Goal: Transaction & Acquisition: Purchase product/service

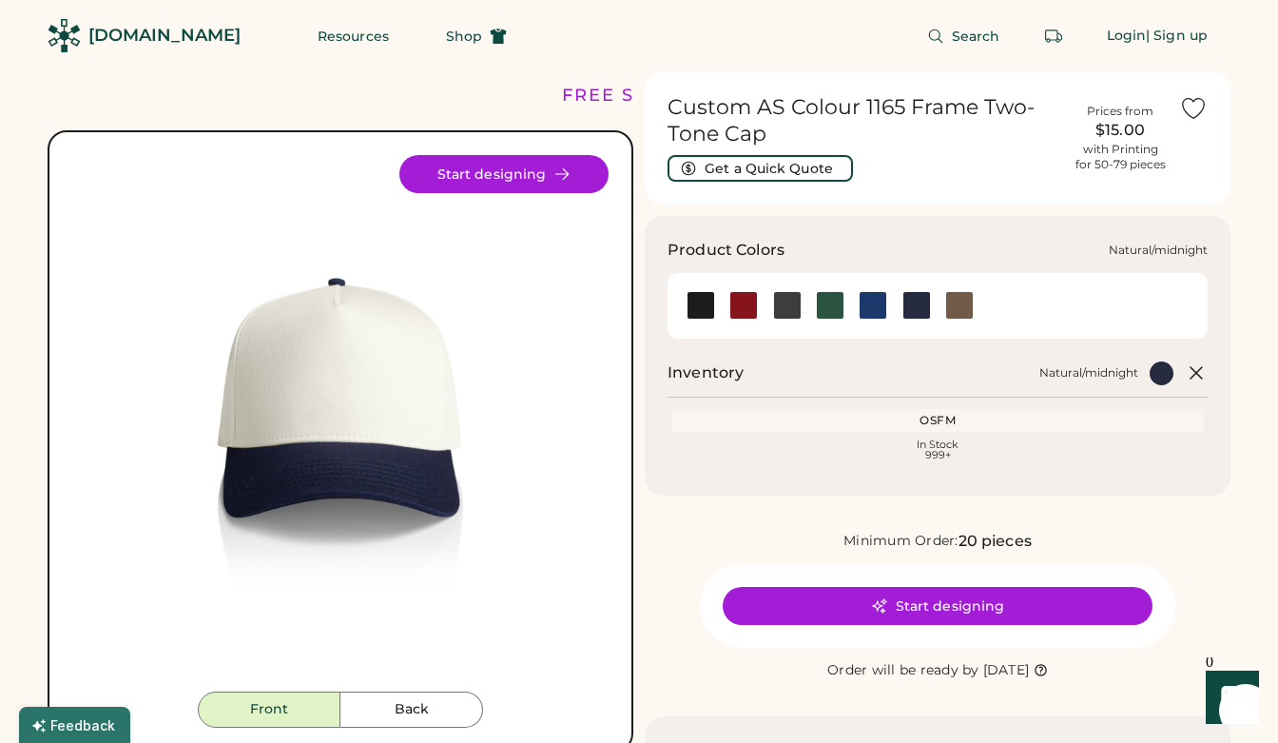
click at [910, 308] on div at bounding box center [917, 305] width 29 height 29
click at [916, 309] on div at bounding box center [917, 305] width 29 height 29
click at [877, 303] on div at bounding box center [873, 305] width 29 height 29
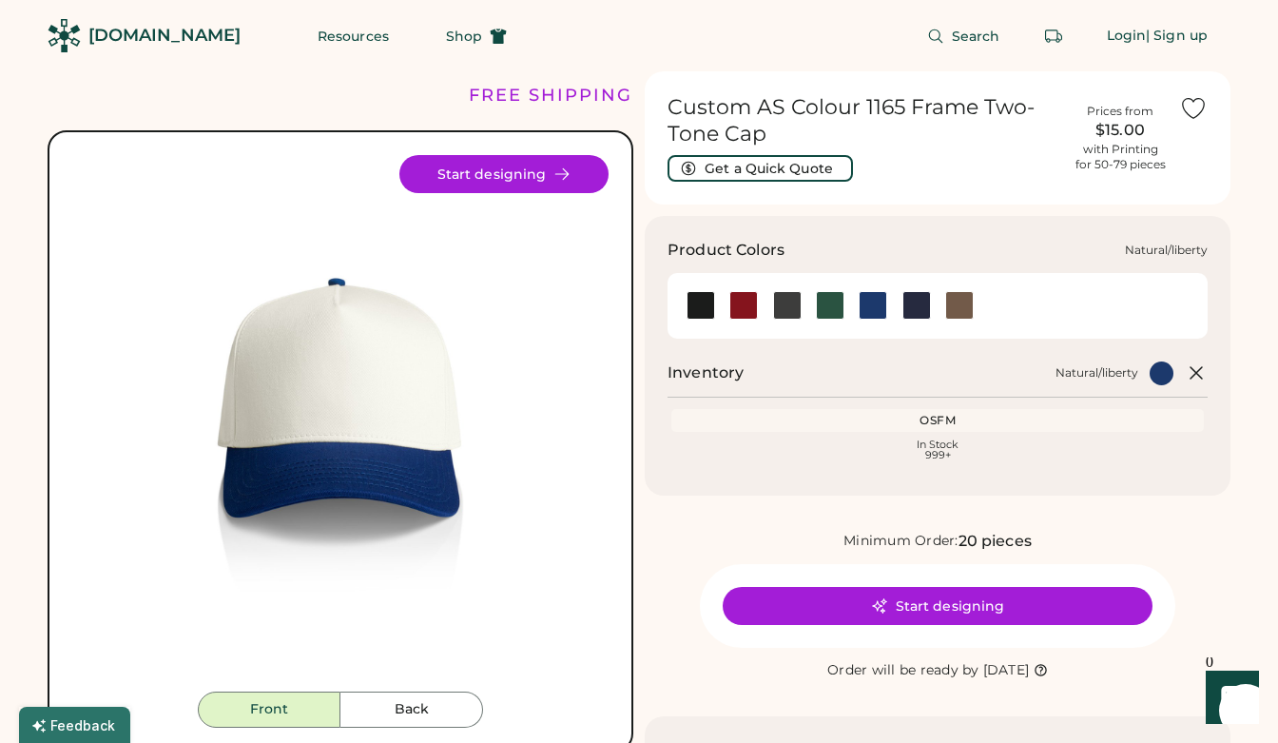
click at [877, 302] on div at bounding box center [873, 305] width 29 height 29
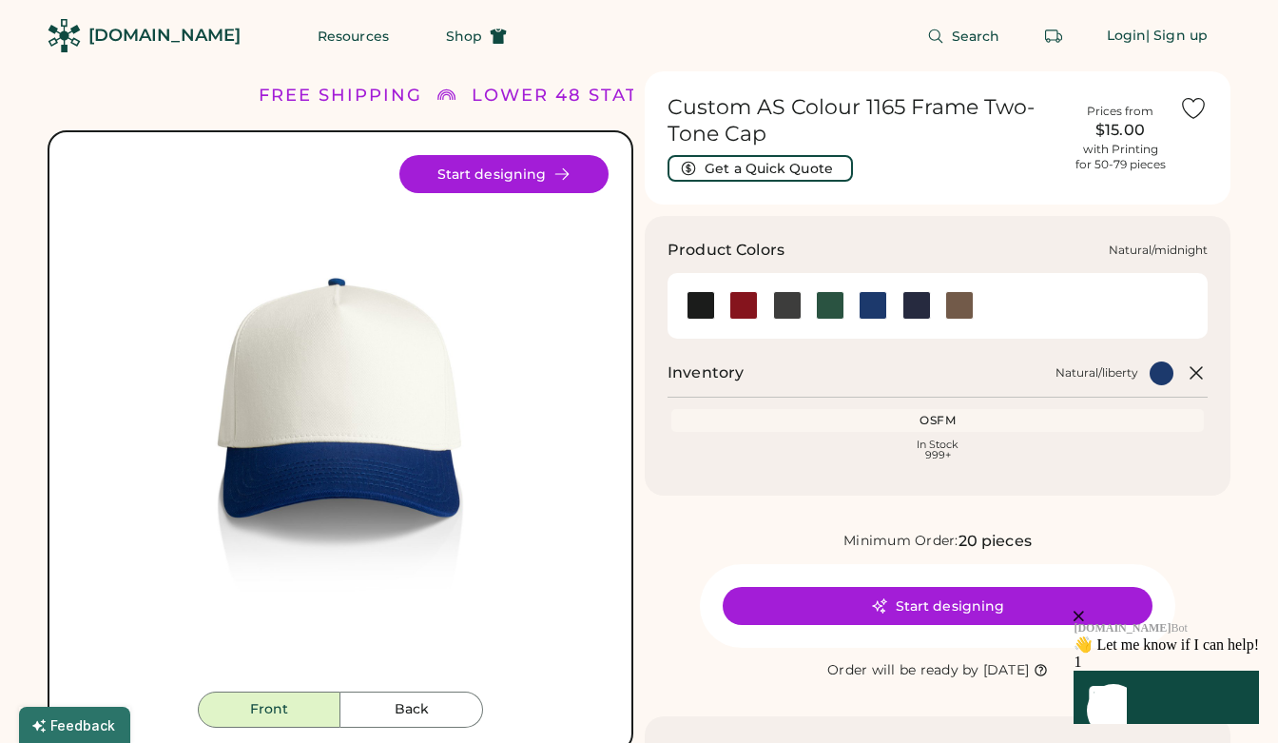
click at [922, 306] on div at bounding box center [917, 305] width 29 height 29
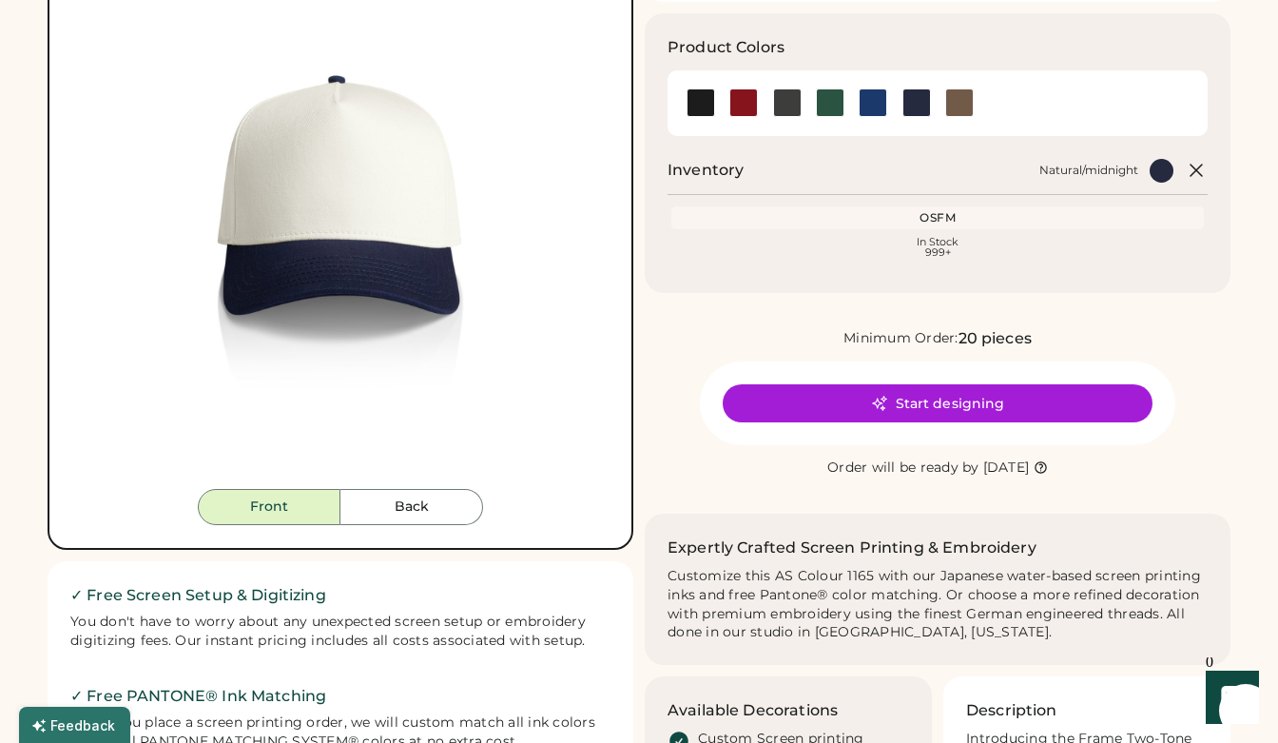
scroll to position [228, 0]
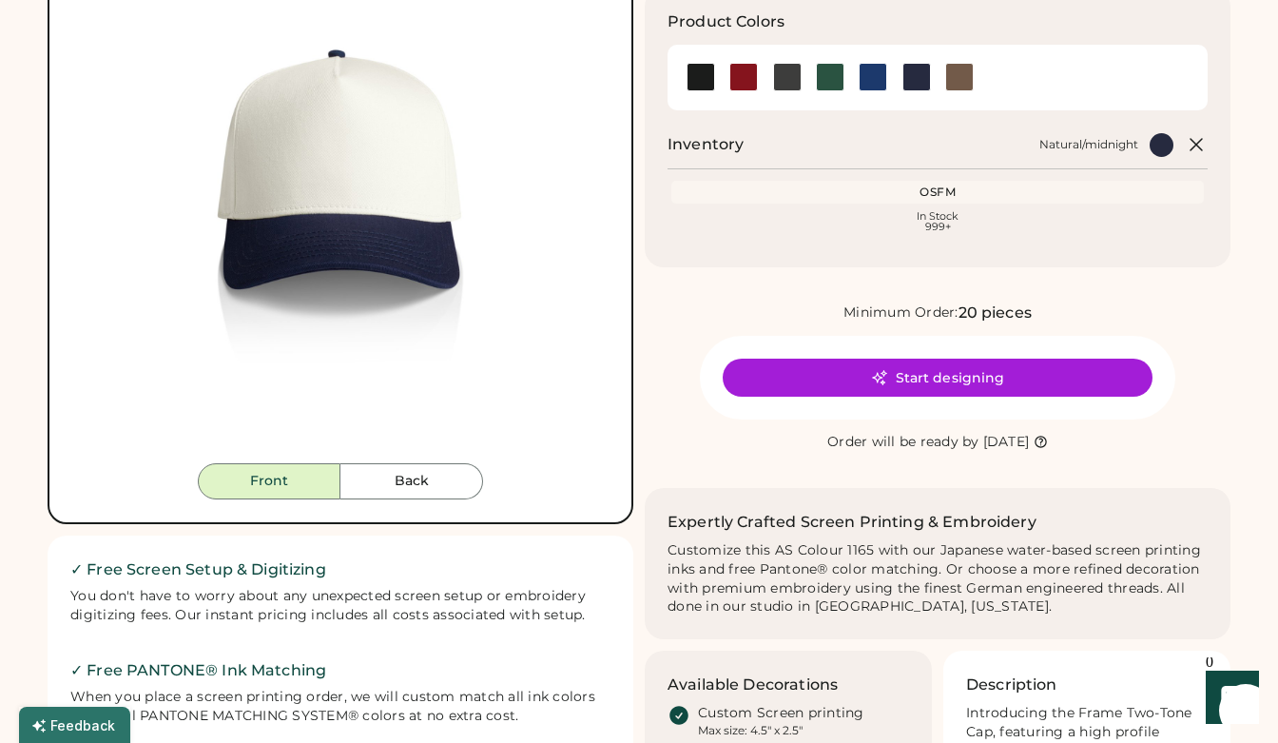
click at [431, 504] on div "Front Back Start designing" at bounding box center [341, 213] width 586 height 622
click at [440, 488] on button "Back" at bounding box center [412, 481] width 143 height 36
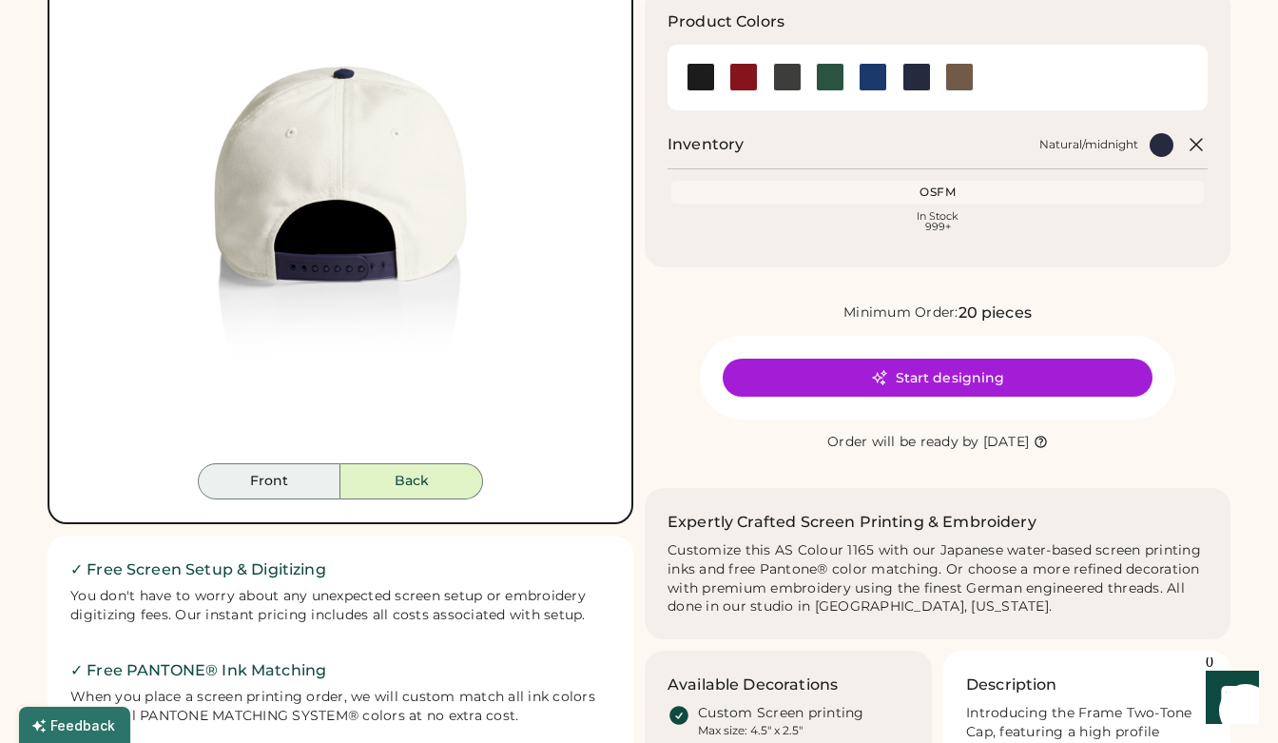
click at [281, 487] on button "Front" at bounding box center [269, 481] width 143 height 36
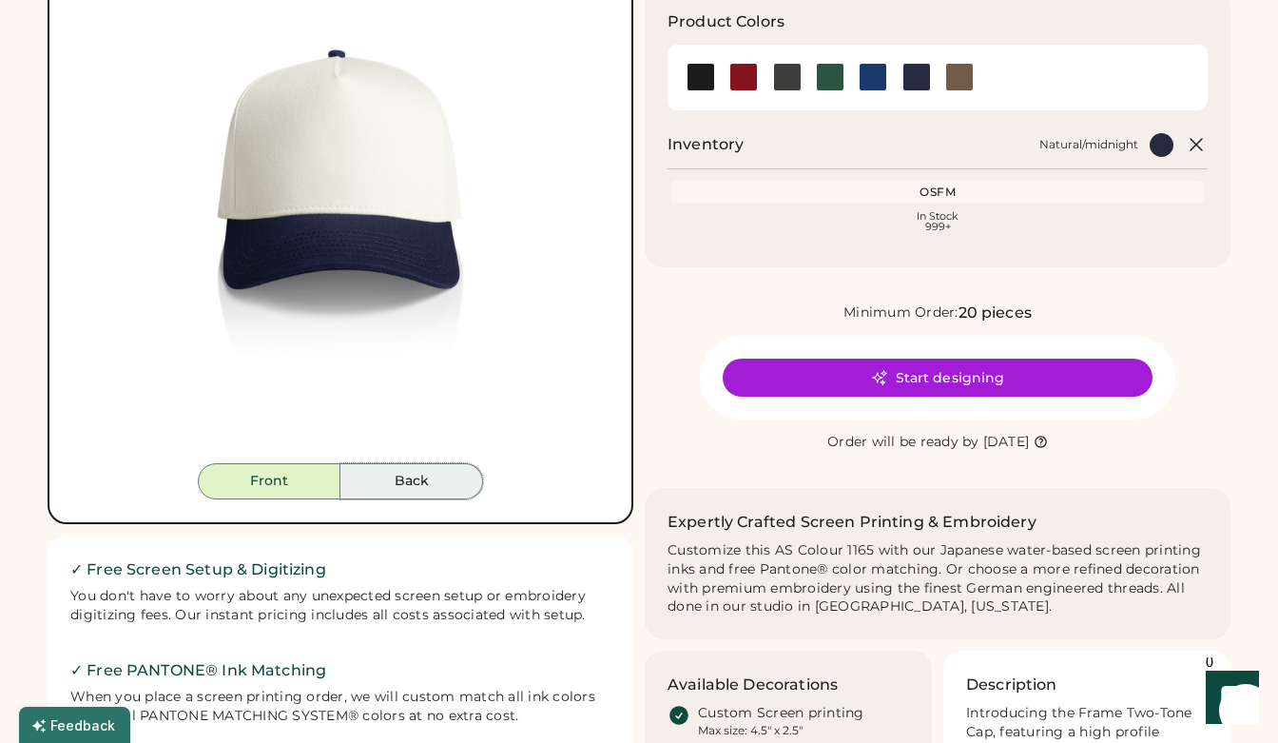
click at [401, 488] on button "Back" at bounding box center [412, 481] width 143 height 36
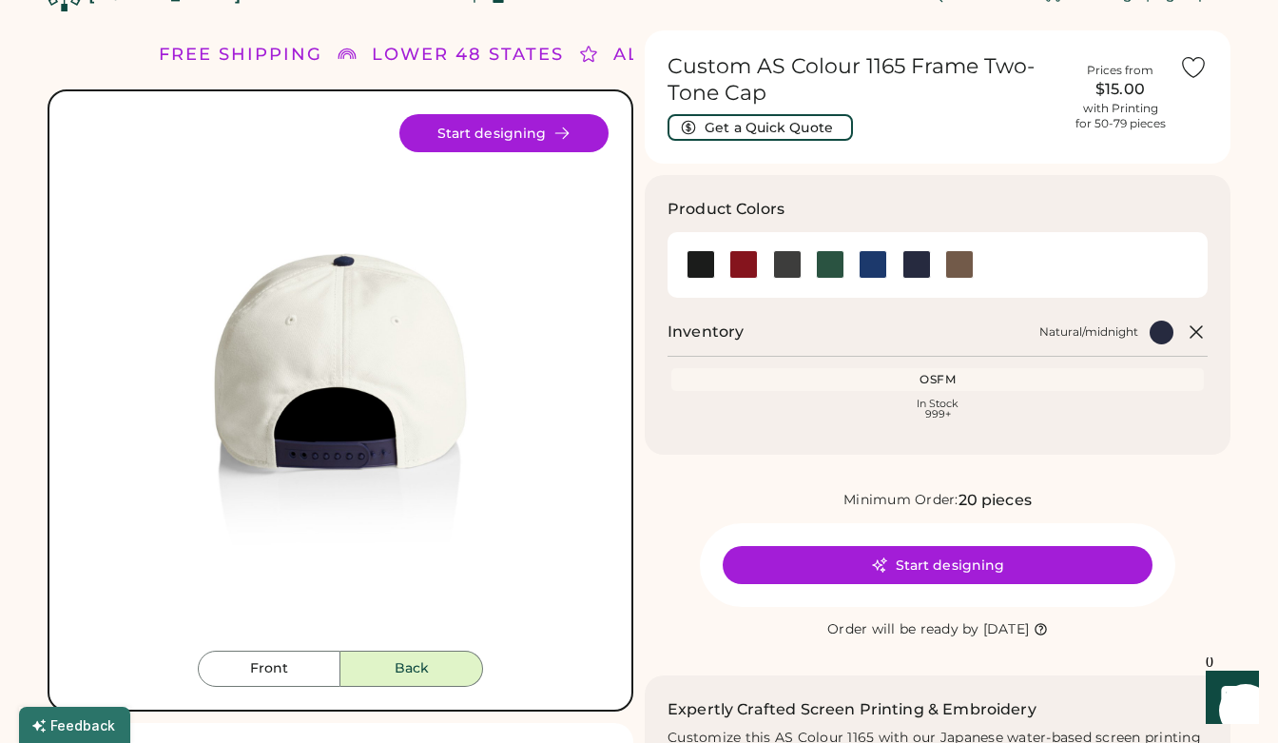
scroll to position [0, 0]
